Goal: Find specific page/section: Find specific page/section

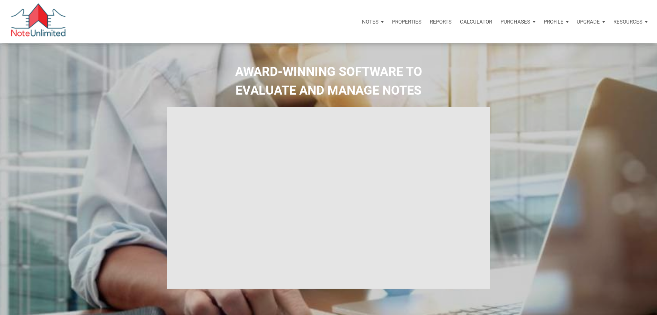
select select
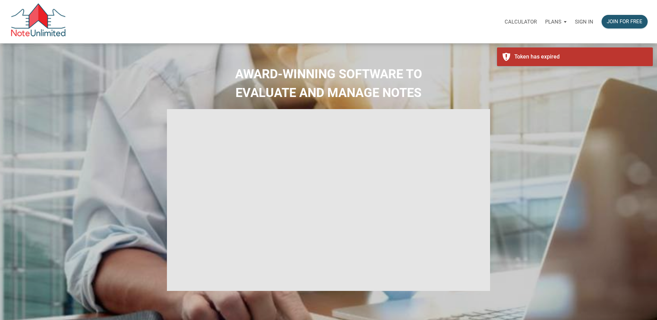
click at [586, 21] on p "Sign in" at bounding box center [584, 22] width 18 height 6
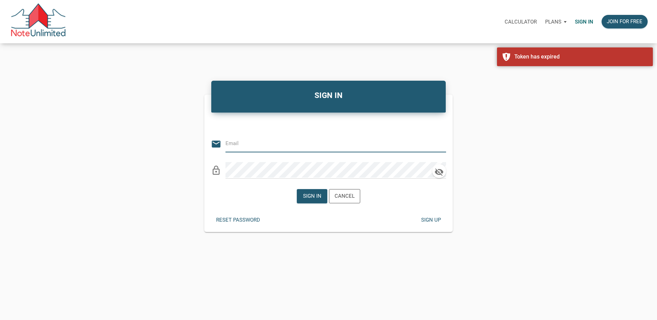
type input "jacqueline@rightfitrealtycorp.com"
click at [317, 194] on div "Sign in" at bounding box center [312, 196] width 18 height 8
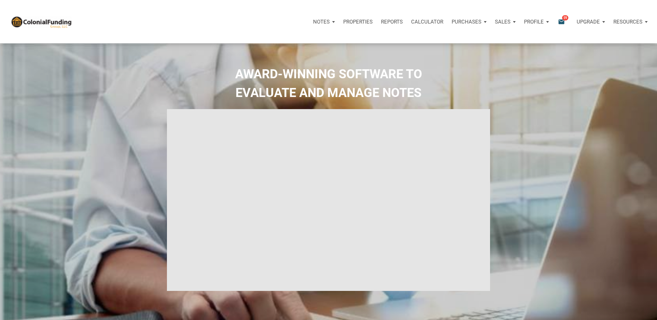
type input "Introduction to new features"
select select
click at [557, 19] on div "Notifications email 59" at bounding box center [563, 21] width 20 height 21
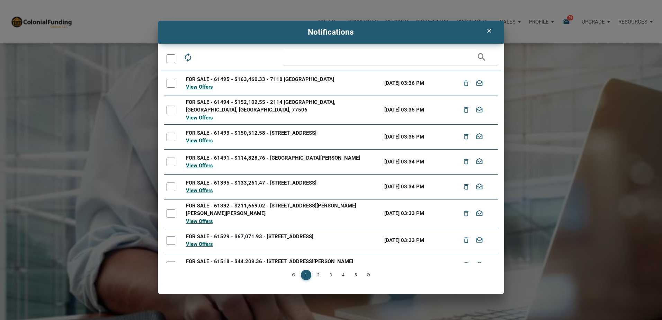
click at [490, 32] on icon "clear" at bounding box center [489, 30] width 8 height 7
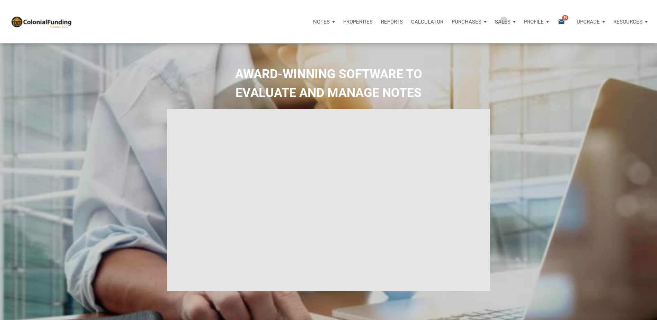
click at [330, 20] on p "Sales" at bounding box center [321, 22] width 17 height 6
click at [330, 21] on p "Purchases" at bounding box center [321, 22] width 17 height 6
click at [356, 22] on p "Properties" at bounding box center [357, 22] width 29 height 6
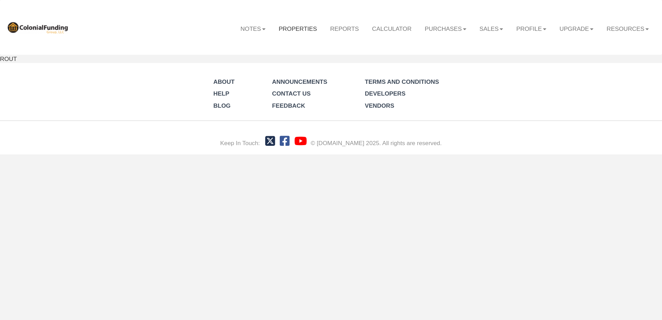
click at [293, 27] on link "Properties" at bounding box center [298, 29] width 52 height 20
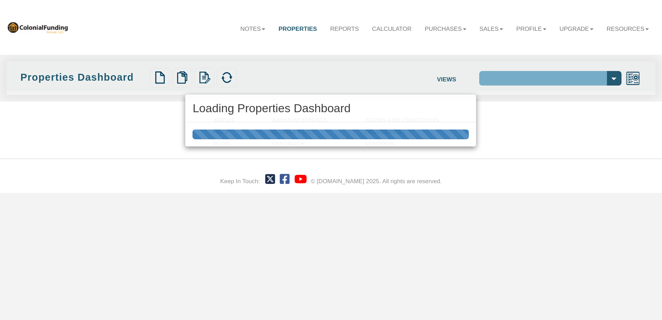
select select "138"
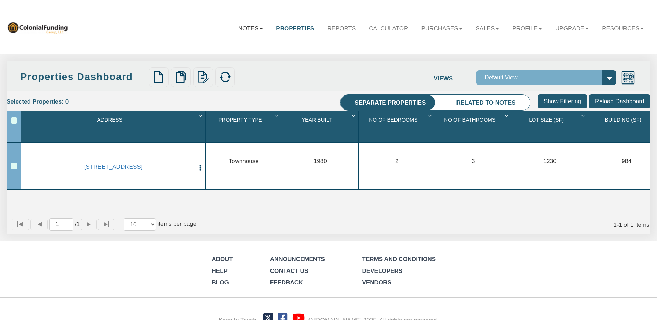
click at [259, 29] on b at bounding box center [260, 29] width 3 height 2
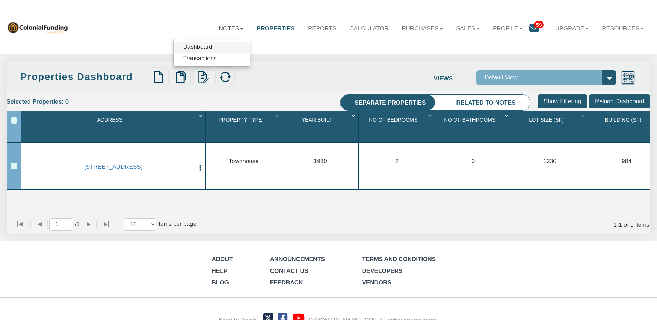
click at [190, 46] on link "Dashboard" at bounding box center [212, 47] width 76 height 11
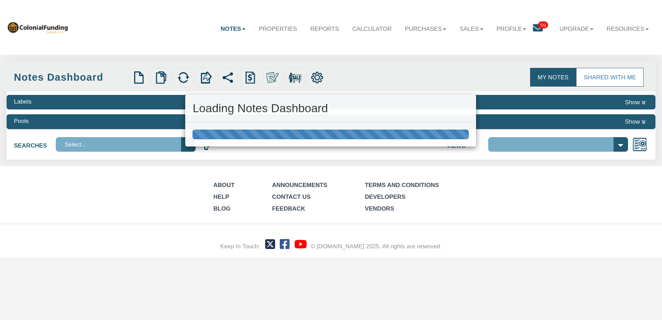
select select "316"
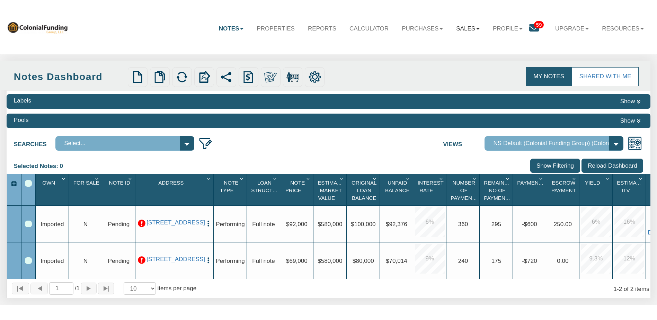
click at [476, 29] on b at bounding box center [477, 29] width 3 height 2
click at [425, 47] on link "Offers" at bounding box center [448, 47] width 76 height 11
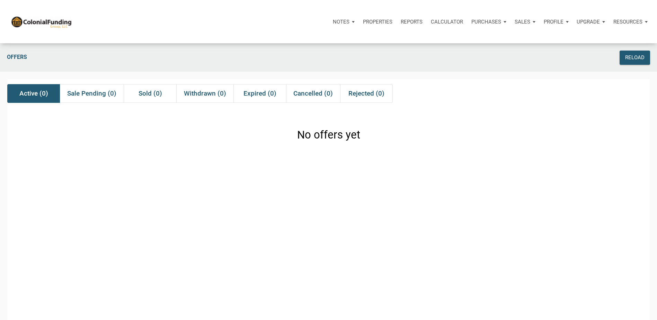
click at [359, 20] on div "Purchases" at bounding box center [344, 21] width 30 height 21
click at [481, 36] on link "Offers" at bounding box center [476, 40] width 66 height 14
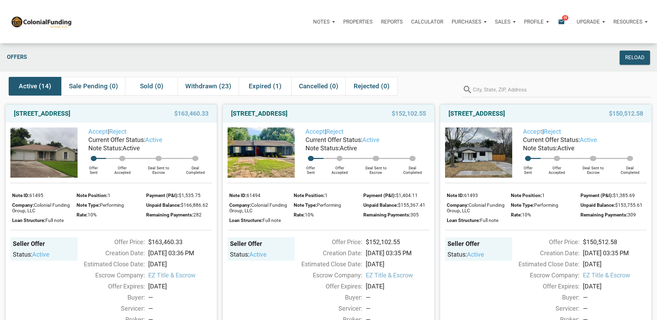
click at [339, 20] on div "Purchases" at bounding box center [324, 21] width 30 height 21
click at [210, 29] on div "Notes Dashboard Transactions Properties Reports Calculator Purchases Offers Ord…" at bounding box center [362, 21] width 580 height 21
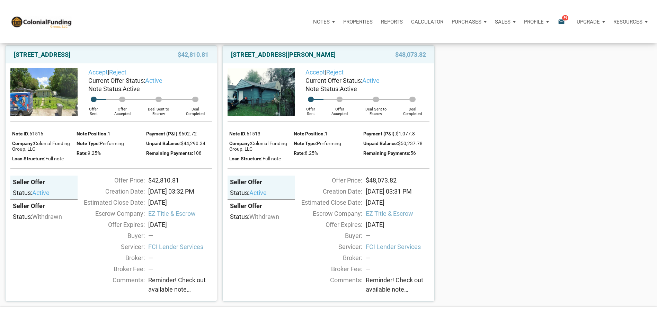
scroll to position [1055, 0]
